Goal: Find specific page/section: Find specific page/section

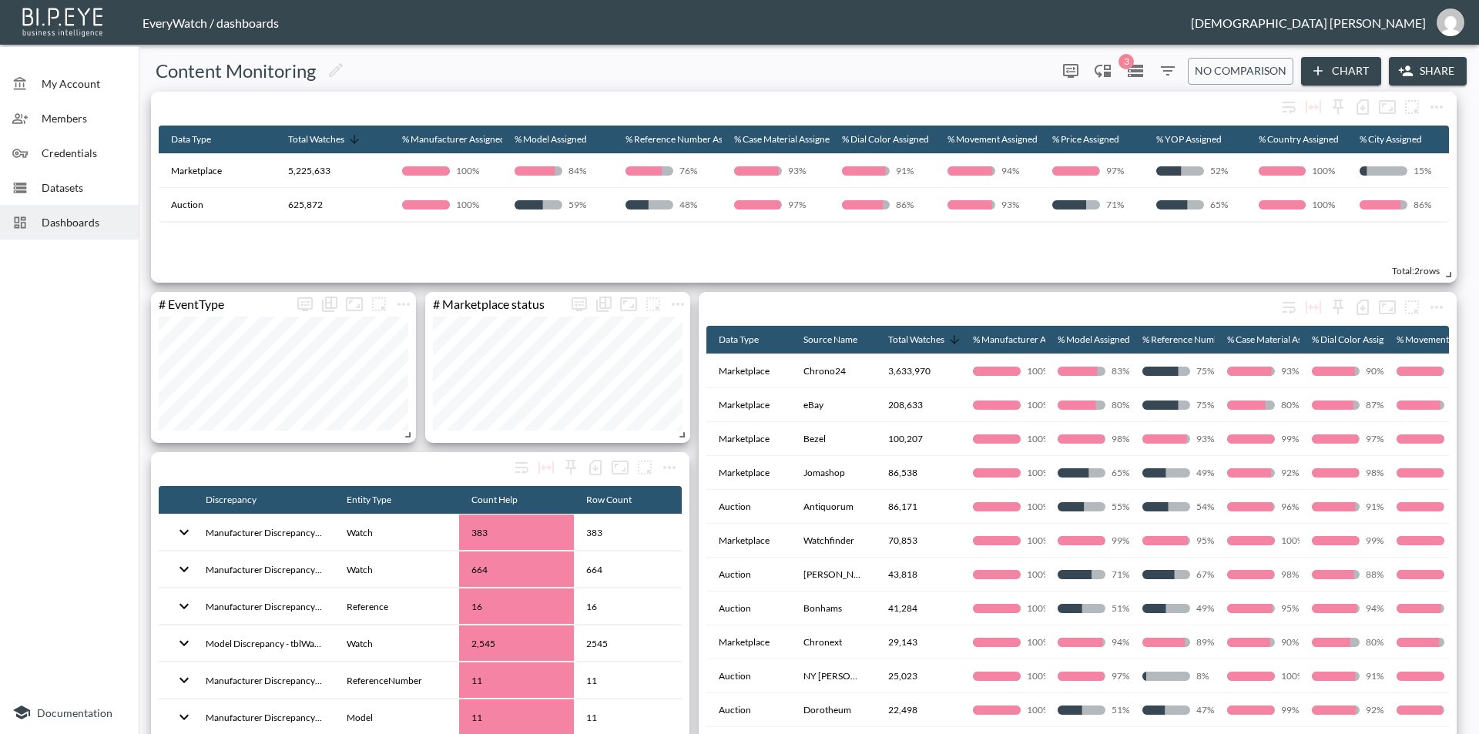
click at [62, 230] on span "Dashboards" at bounding box center [84, 222] width 85 height 16
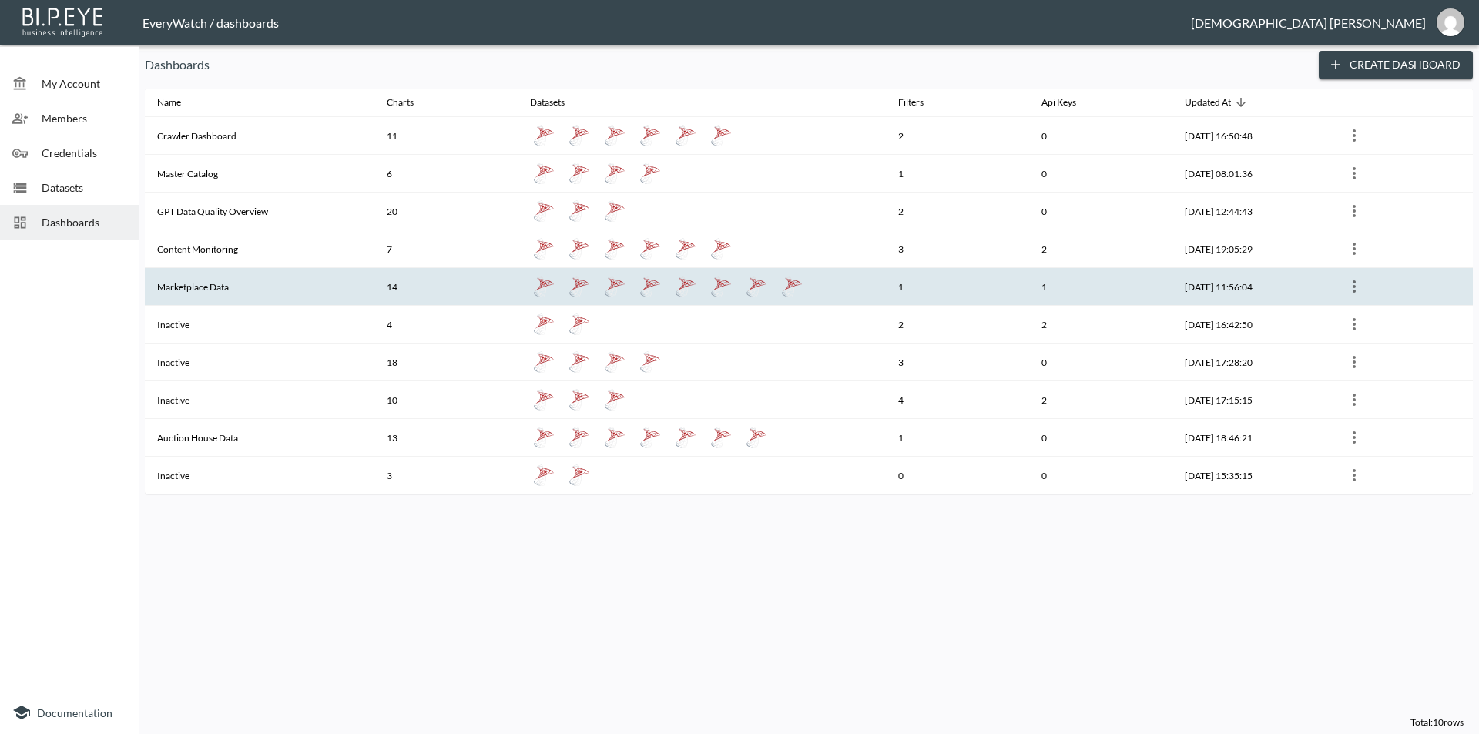
click at [266, 287] on th "Marketplace Data" at bounding box center [260, 287] width 230 height 38
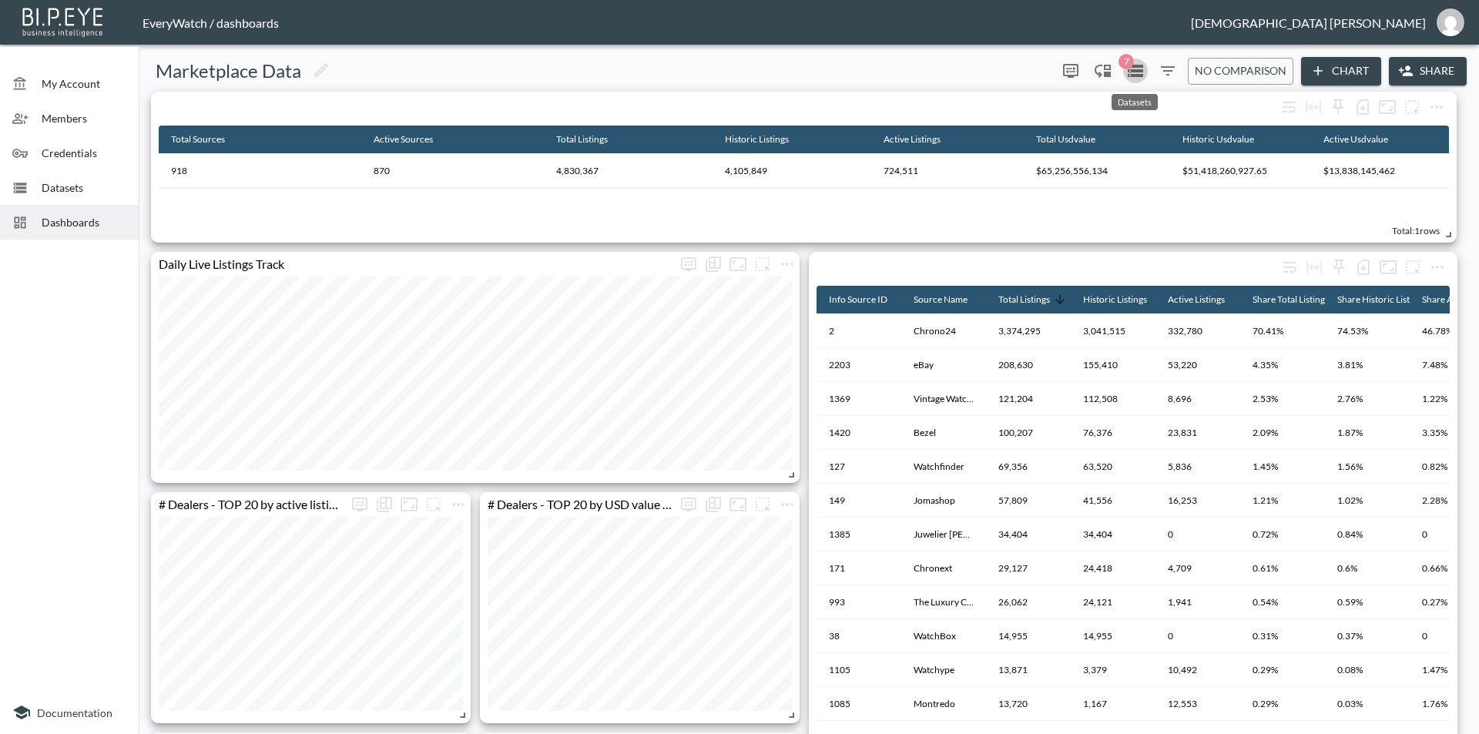
click at [1131, 76] on icon "Datasets" at bounding box center [1135, 71] width 15 height 12
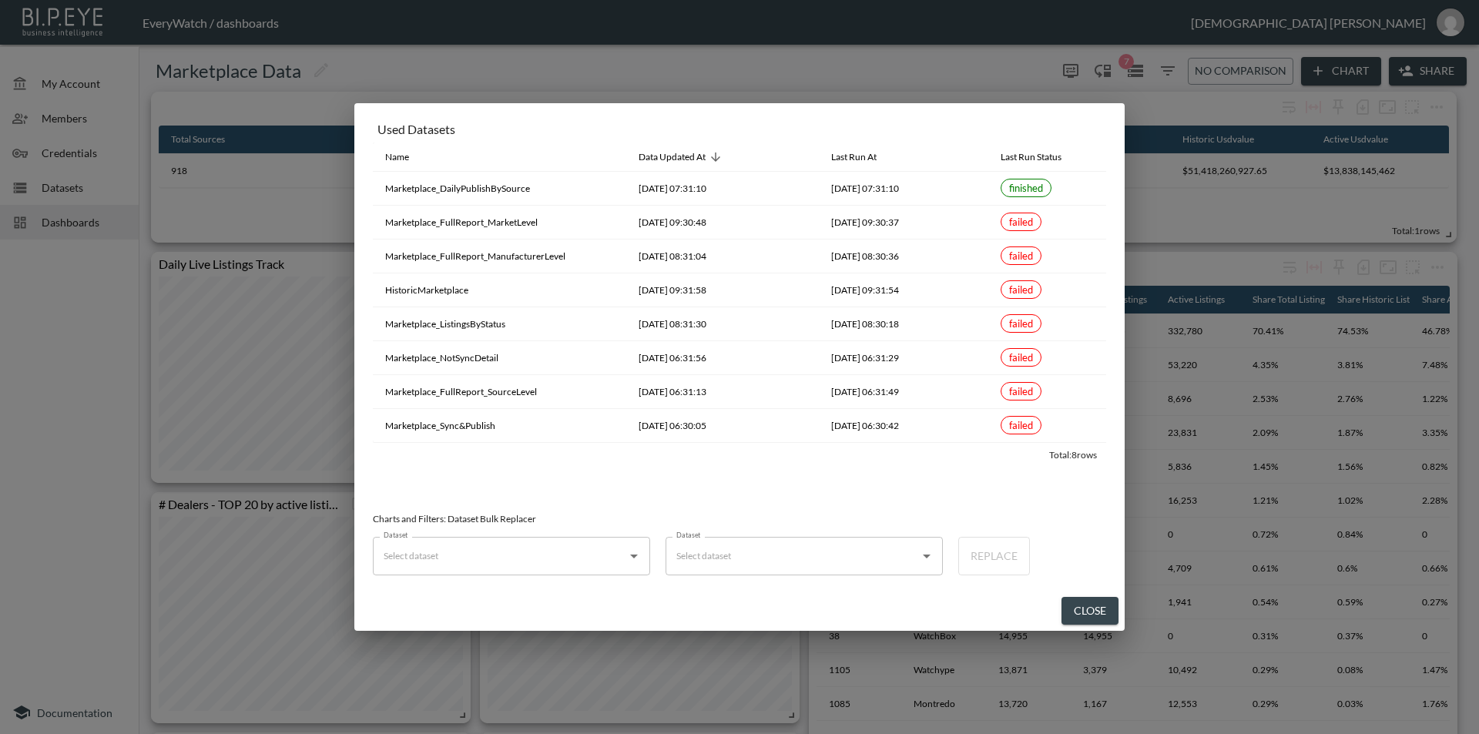
click at [890, 78] on div "Used Datasets Name Data Updated At Last Run At Last Run Status Marketplace_Dail…" at bounding box center [739, 367] width 1479 height 734
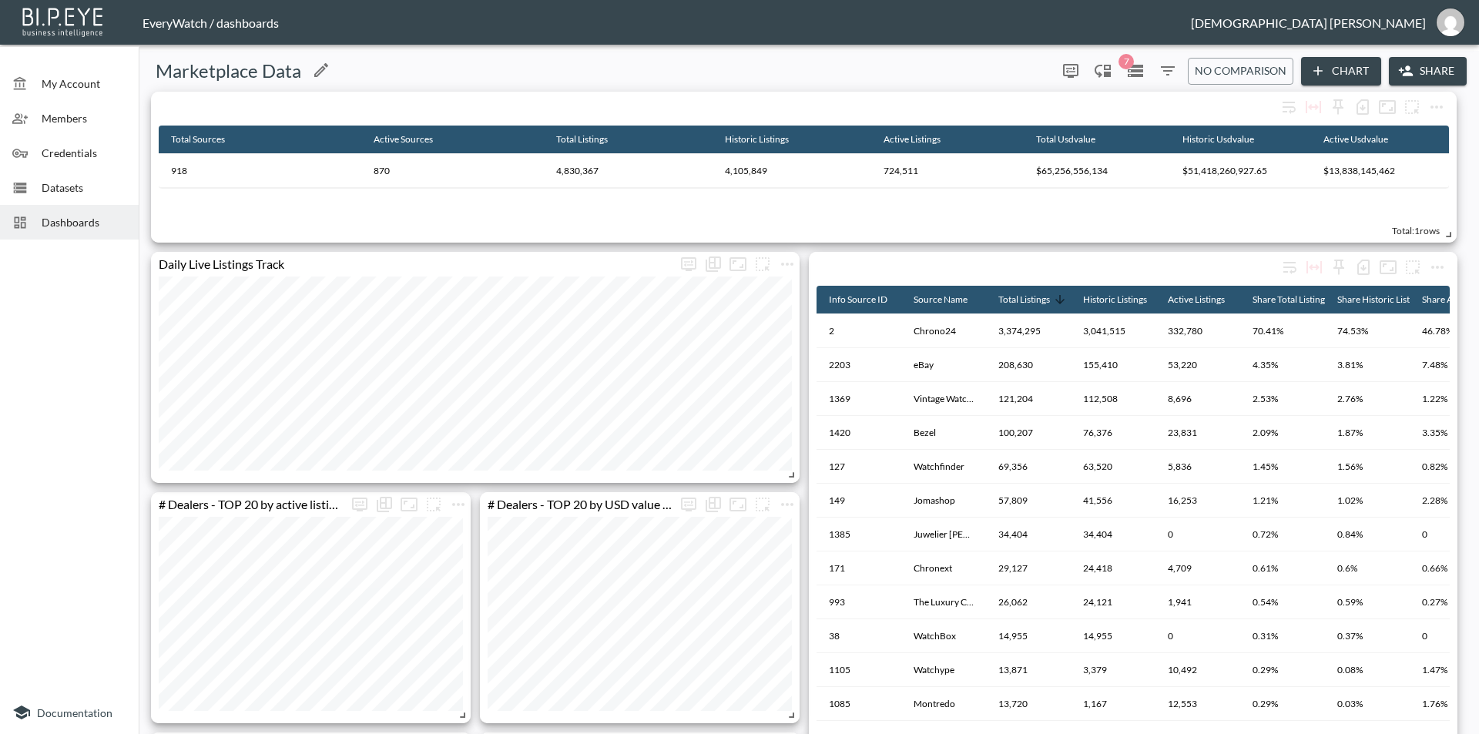
click at [859, 59] on div "Marketplace Data" at bounding box center [598, 71] width 906 height 25
click at [909, 65] on div "Marketplace Data" at bounding box center [598, 71] width 906 height 25
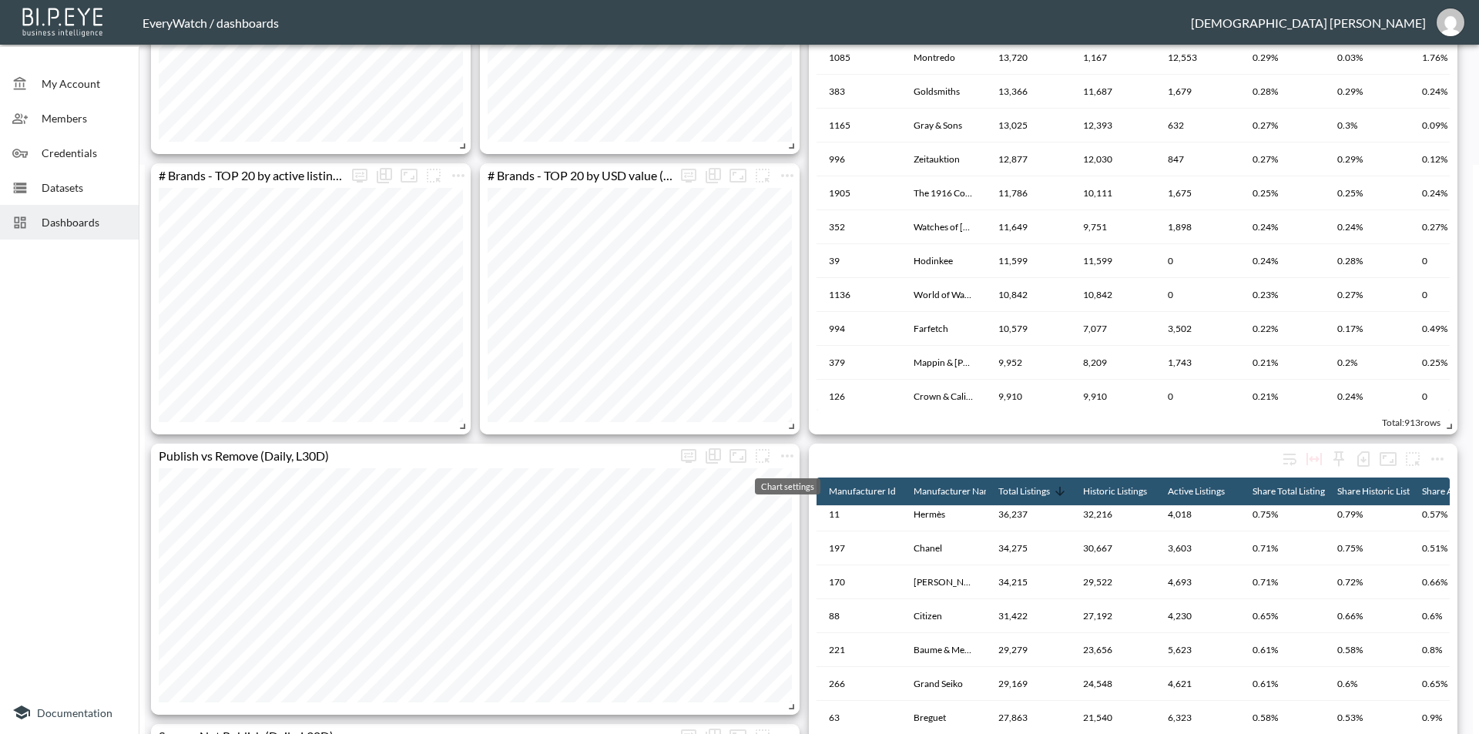
scroll to position [570, 0]
click at [102, 458] on div at bounding box center [69, 468] width 139 height 445
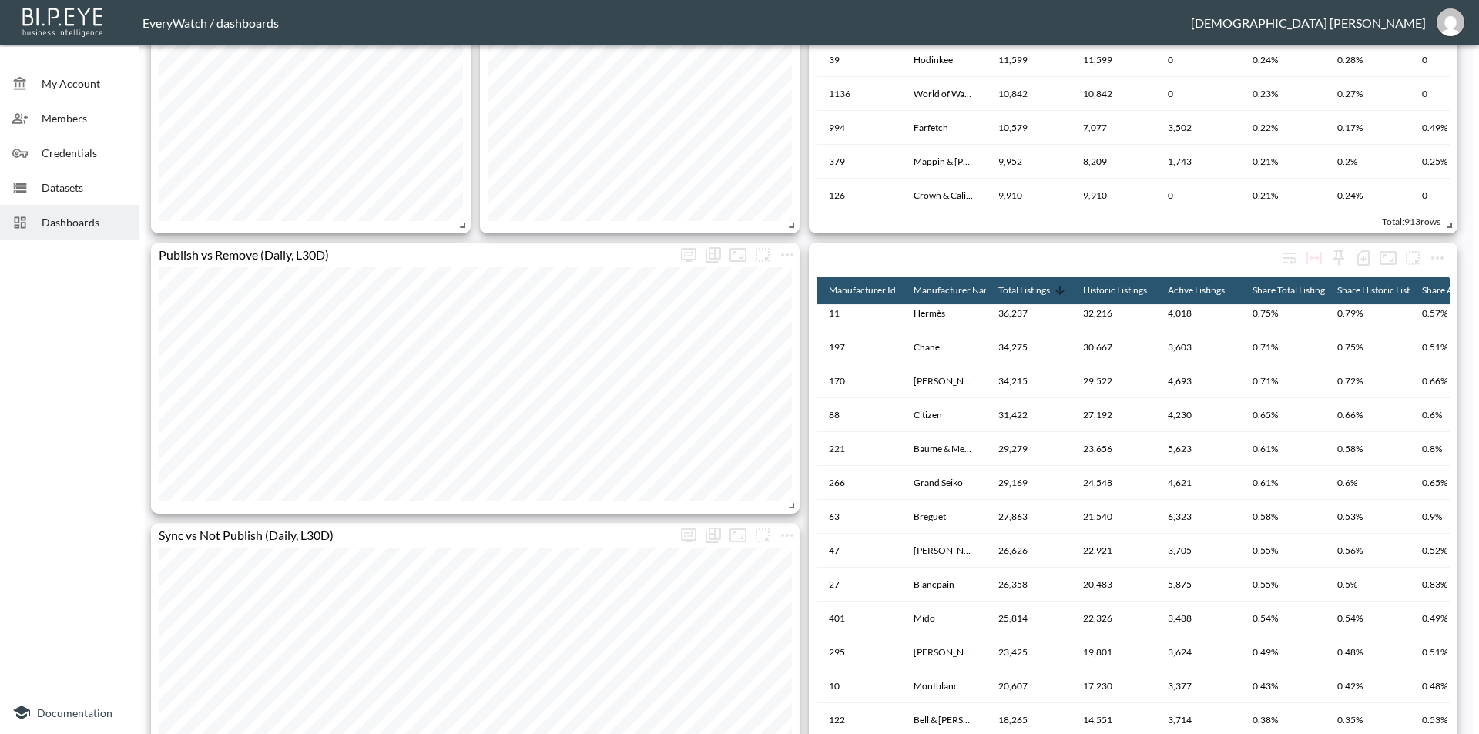
scroll to position [1155, 0]
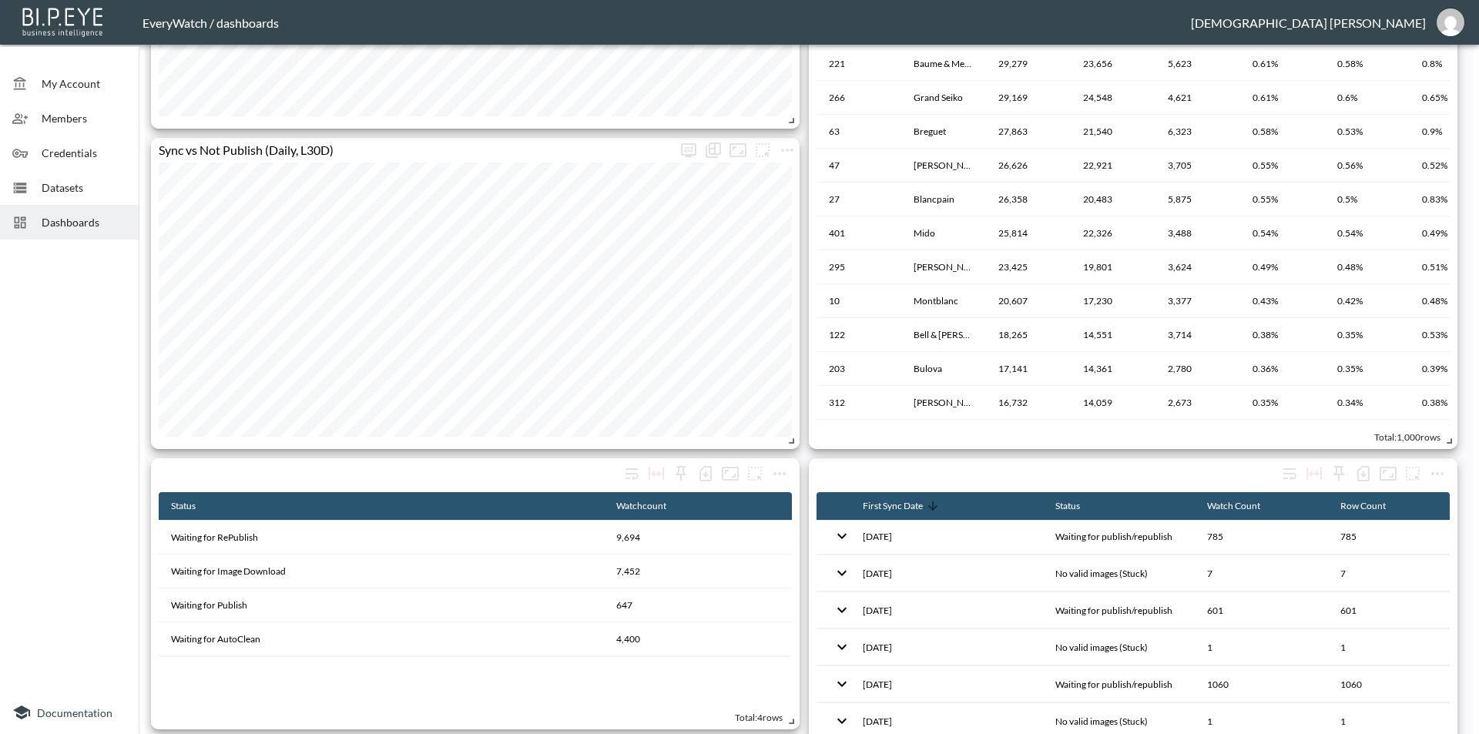
click at [806, 439] on div "# Brands - TOP 20 by active listing count Not Published - Status BreakDown Firs…" at bounding box center [806, 173] width 1322 height 2474
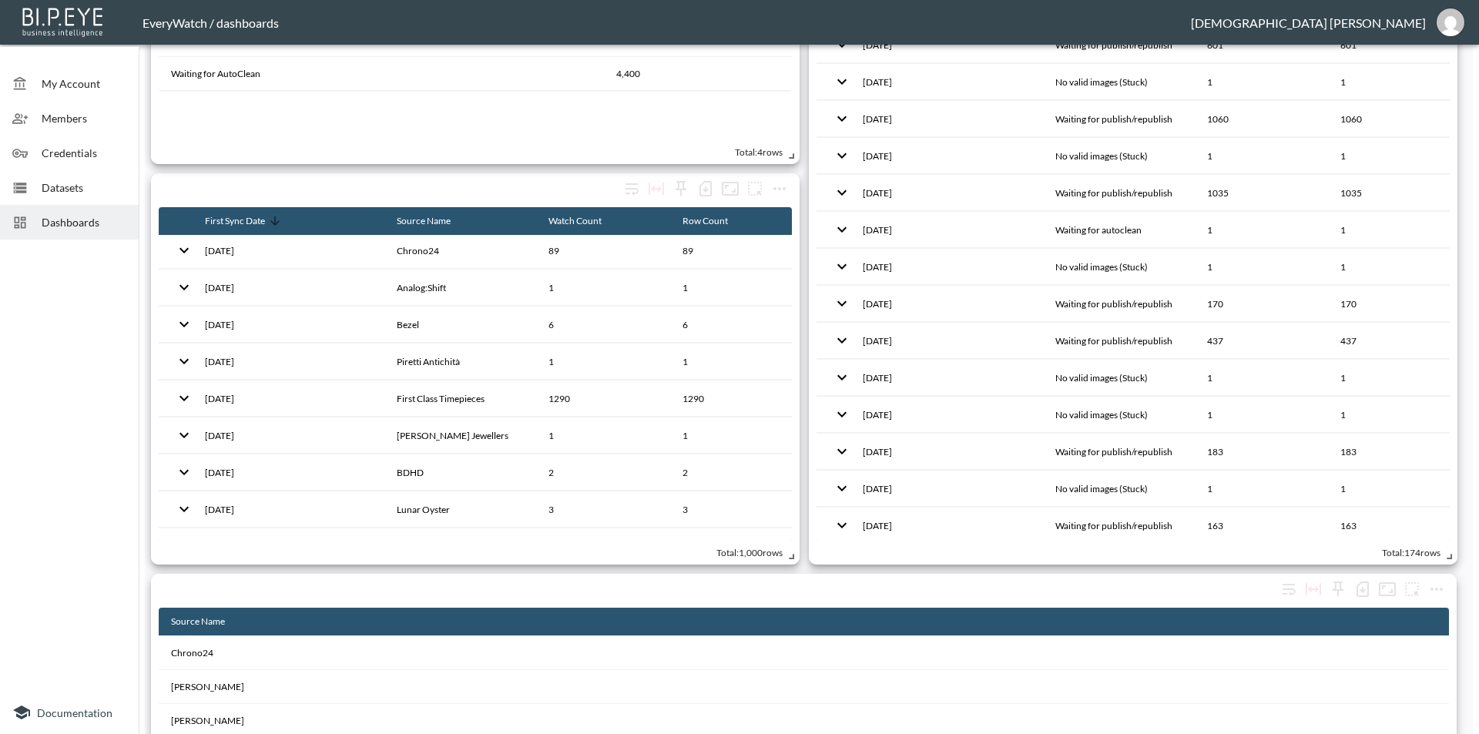
scroll to position [1690, 0]
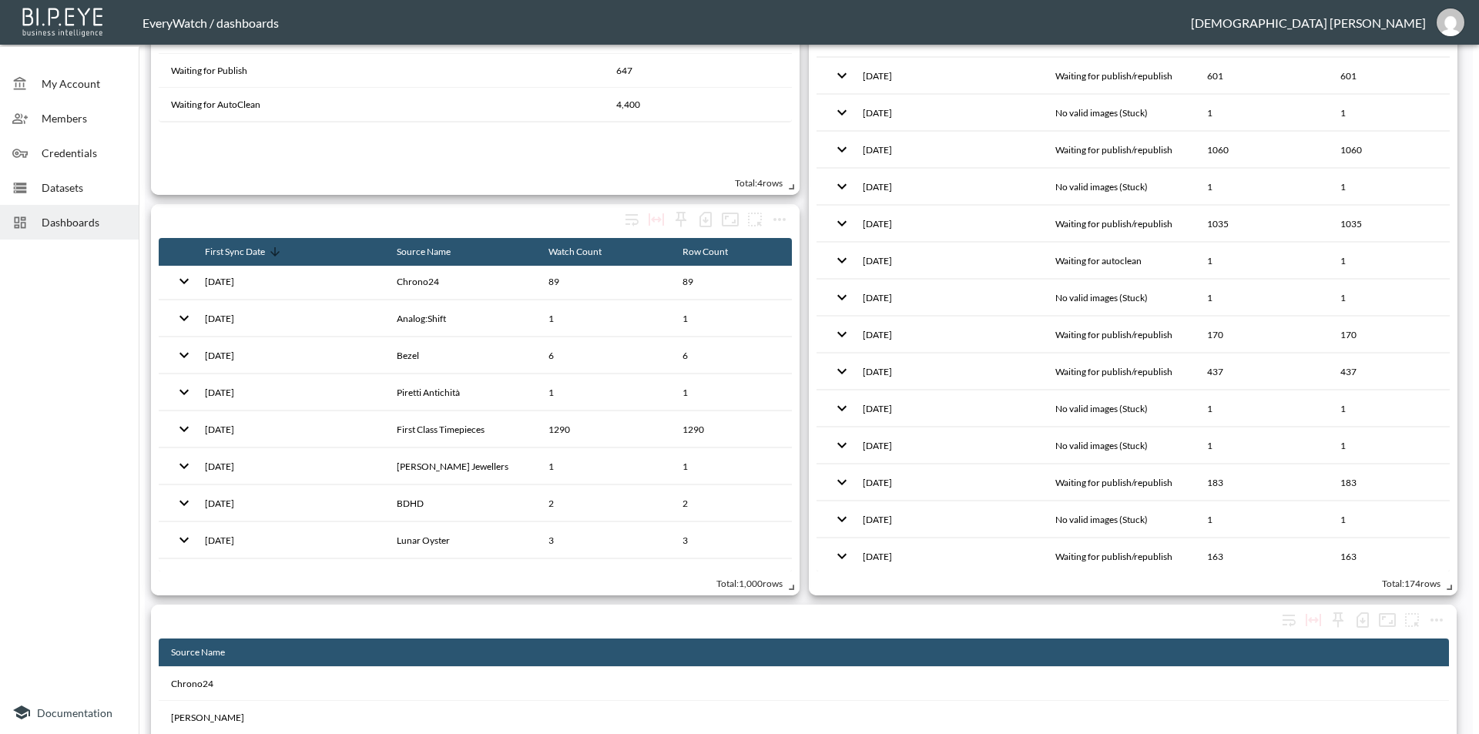
click at [65, 338] on div at bounding box center [69, 468] width 139 height 445
drag, startPoint x: 65, startPoint y: 338, endPoint x: 85, endPoint y: 291, distance: 51.4
click at [85, 291] on div at bounding box center [69, 468] width 139 height 445
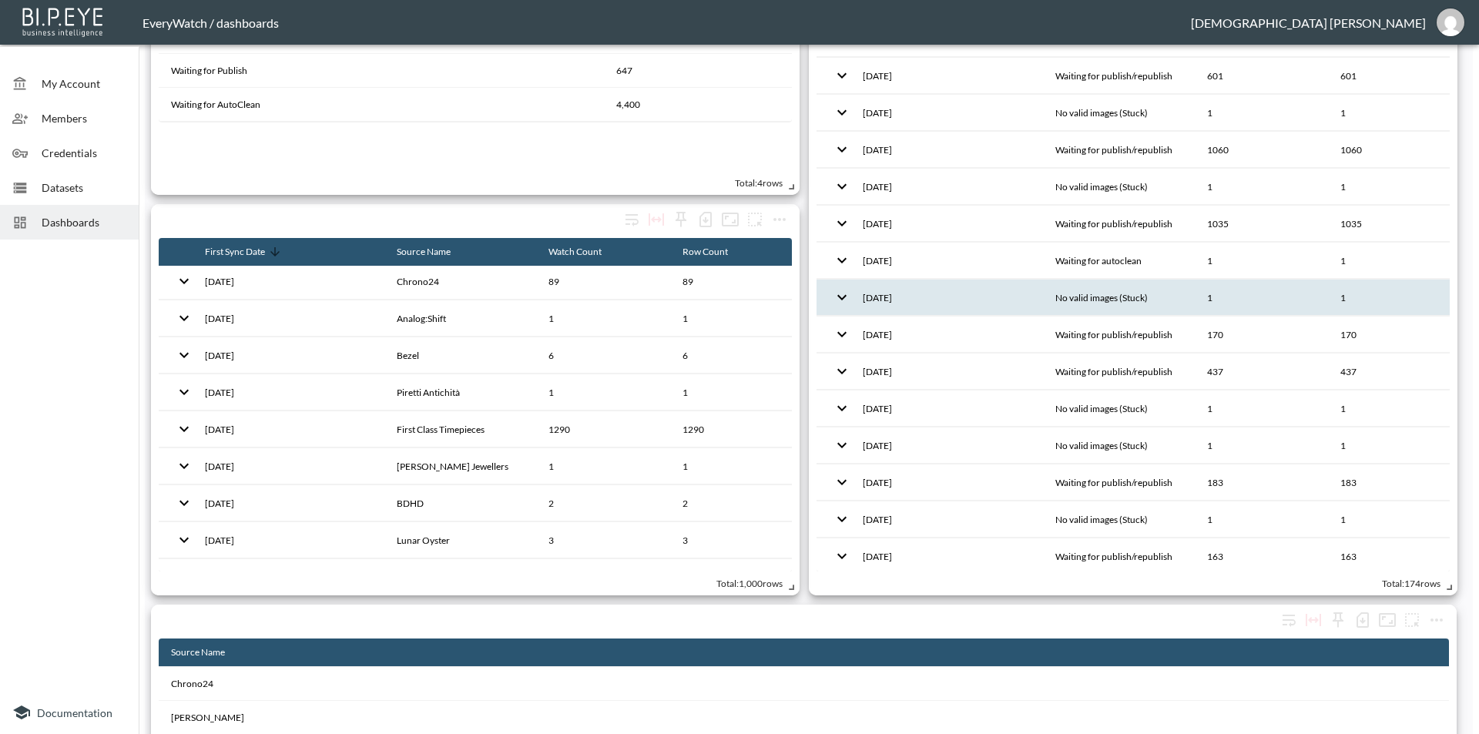
click at [837, 310] on button "expand row" at bounding box center [842, 297] width 26 height 26
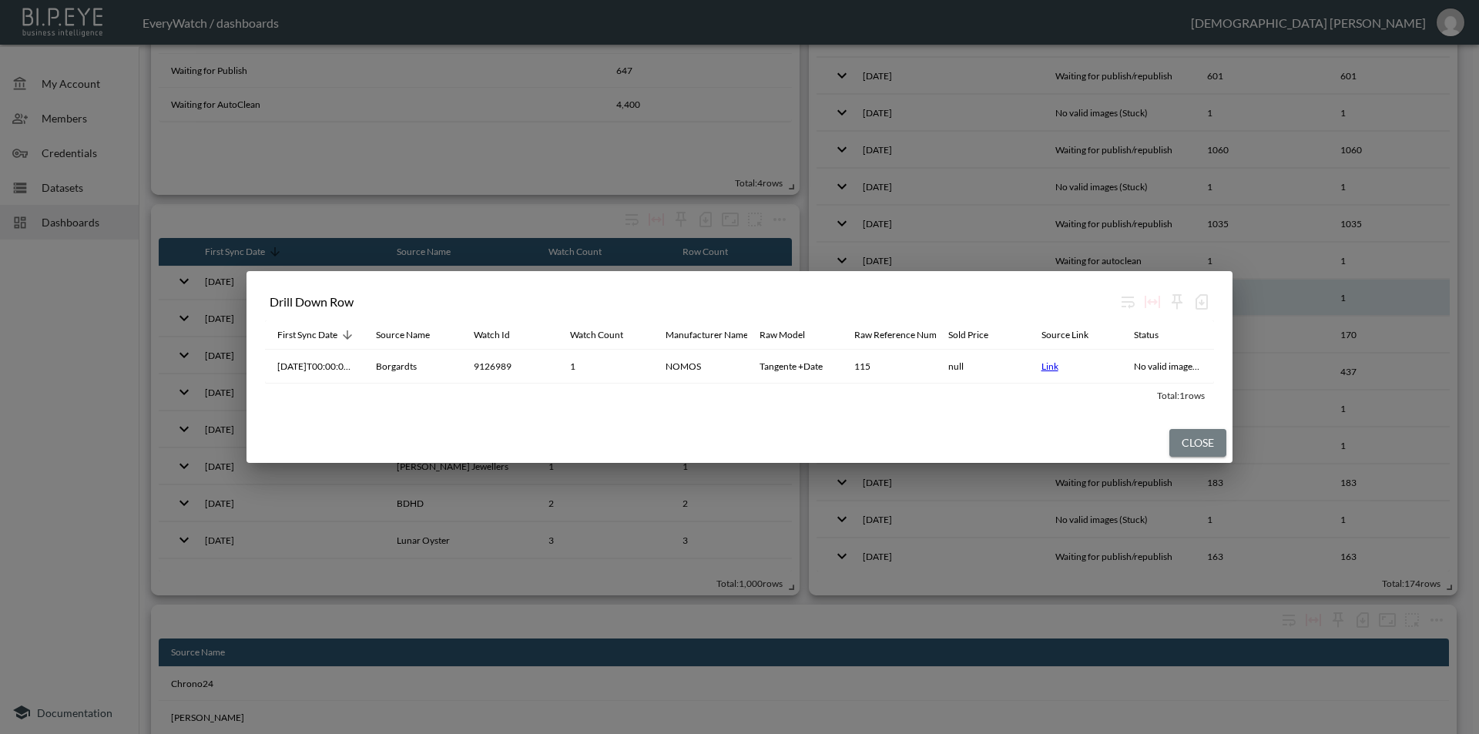
click at [1171, 441] on button "Close" at bounding box center [1197, 443] width 57 height 28
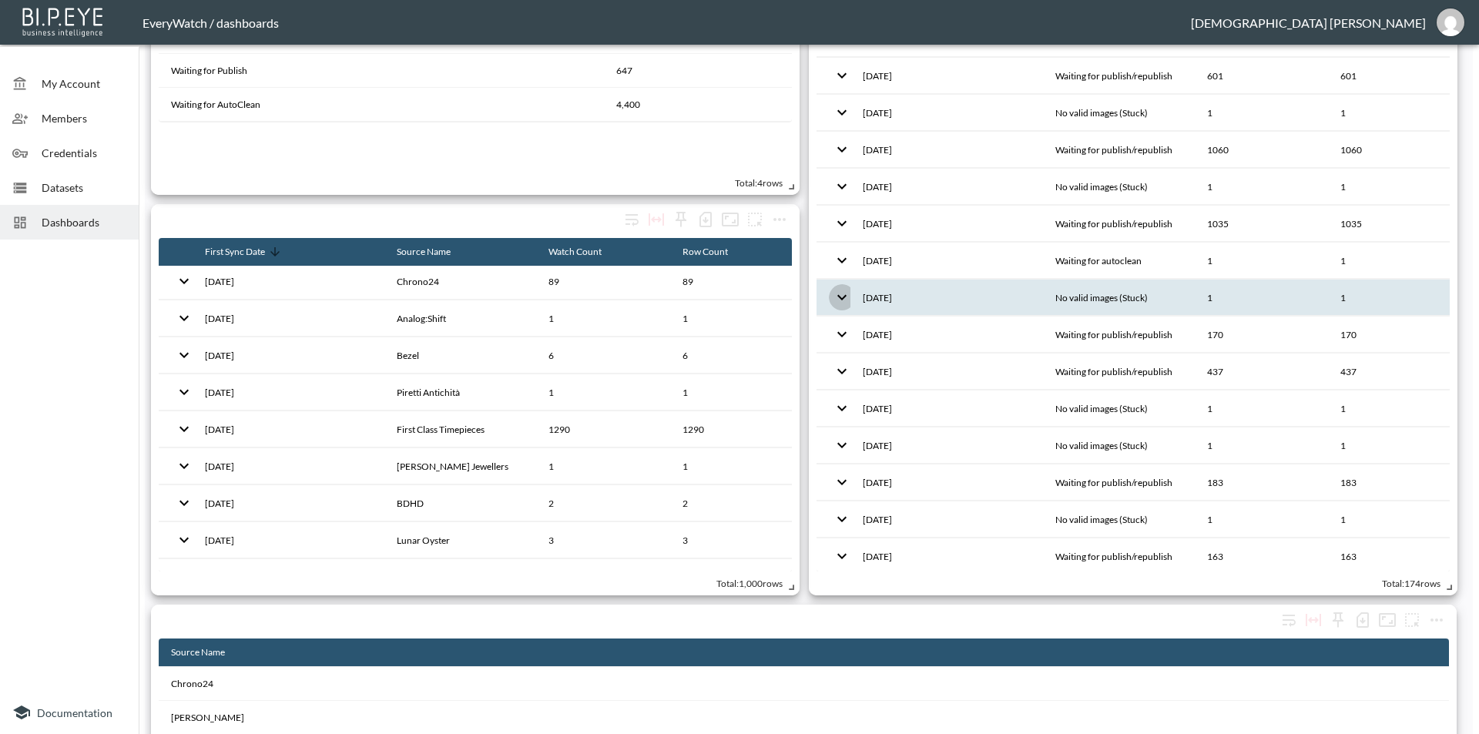
click at [847, 290] on icon "expand row" at bounding box center [842, 297] width 18 height 18
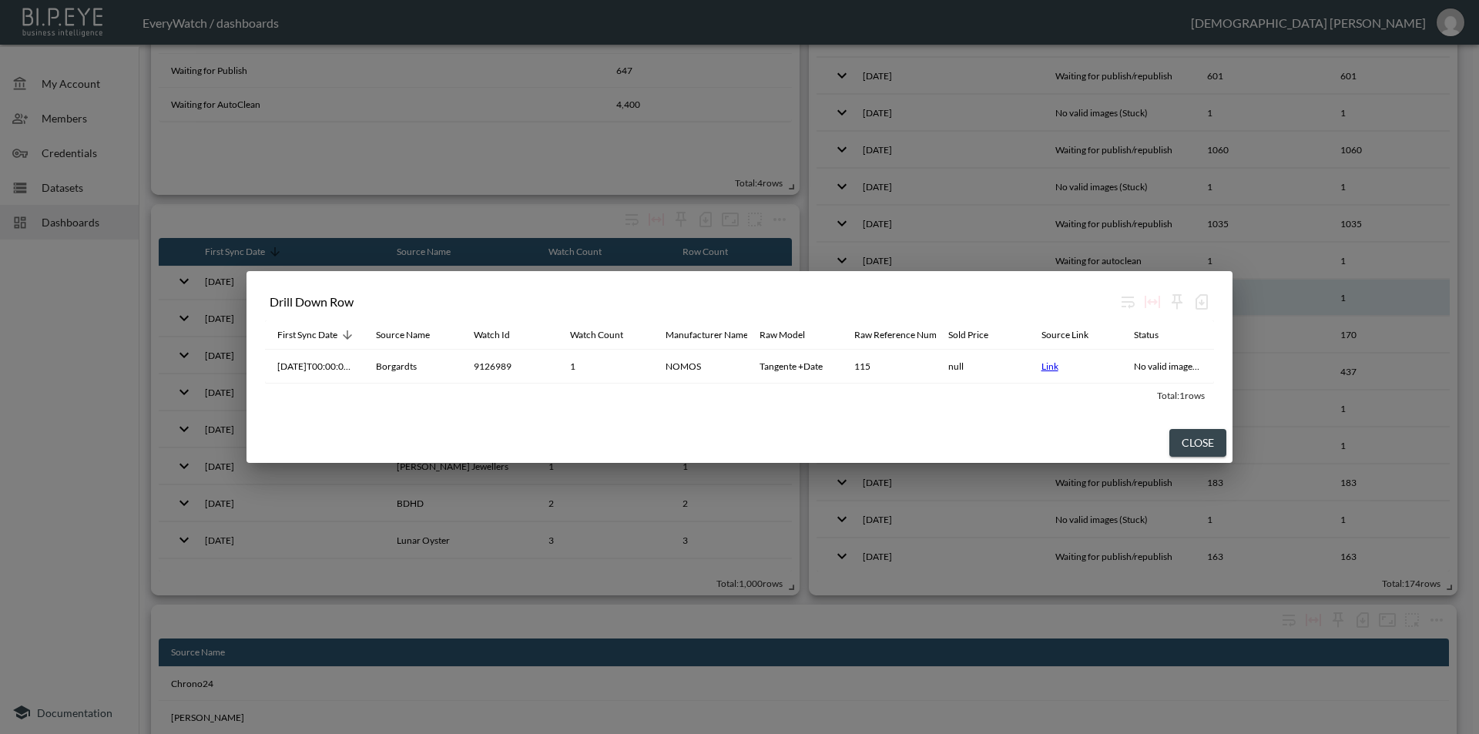
click at [832, 160] on div "Drill Down Row First Sync Date Source Name Watch Id Watch Count Manufacturer Na…" at bounding box center [739, 367] width 1479 height 734
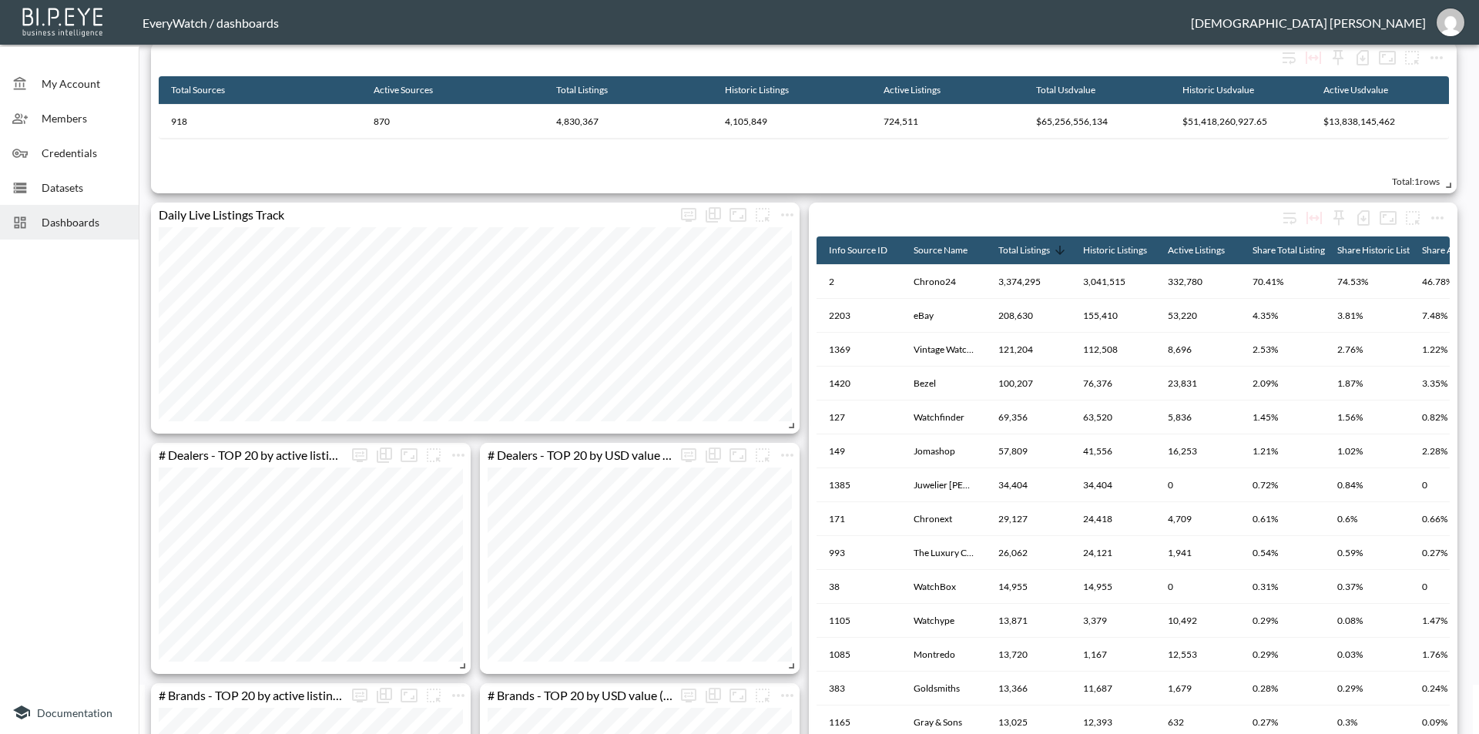
scroll to position [77, 0]
